Goal: Task Accomplishment & Management: Use online tool/utility

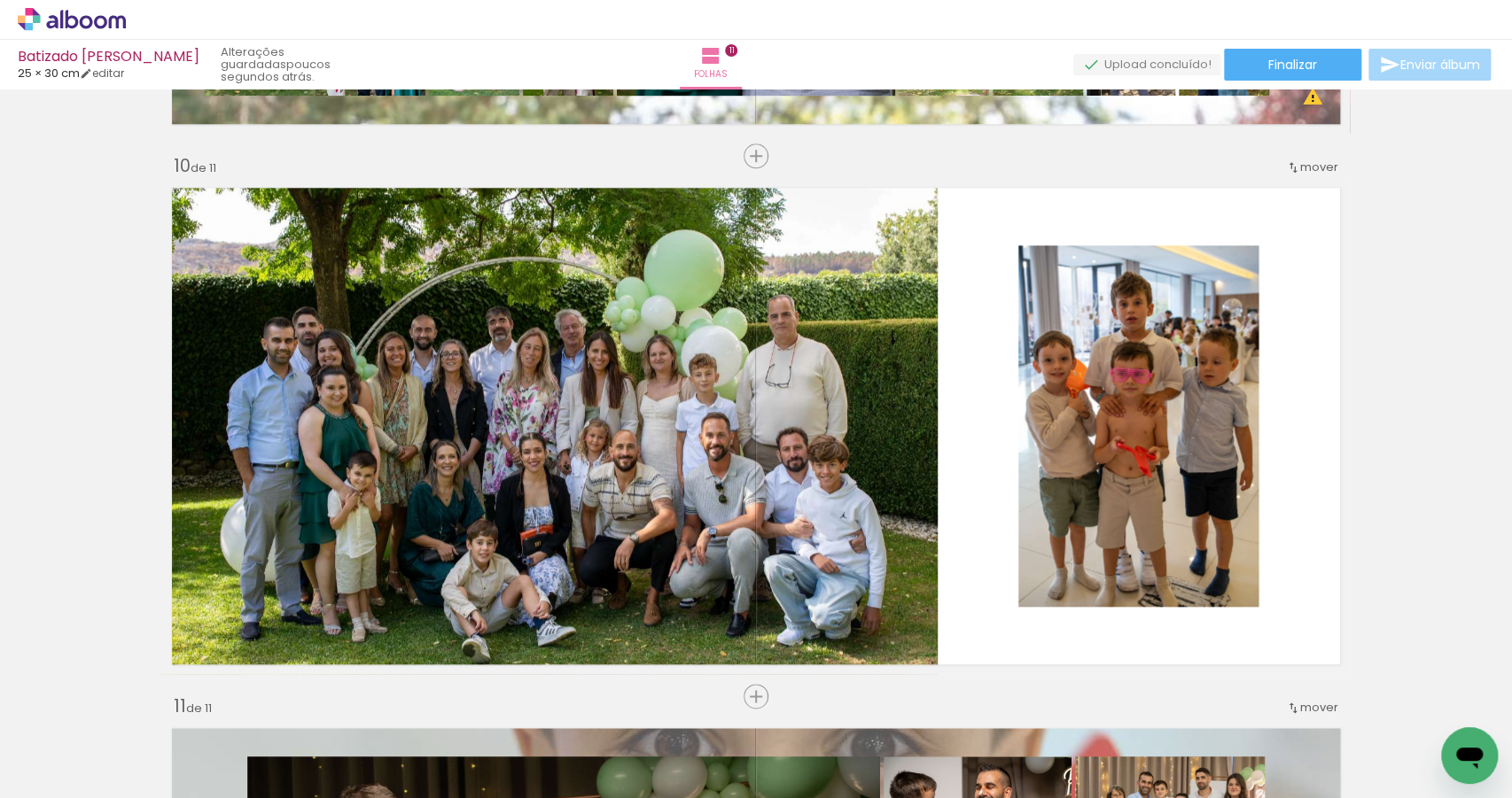
scroll to position [0, 3734]
